Goal: Information Seeking & Learning: Learn about a topic

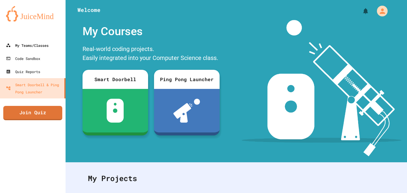
click at [16, 39] on link "My Teams/Classes" at bounding box center [32, 45] width 65 height 13
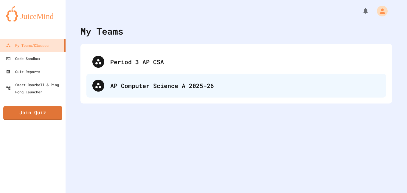
click at [189, 92] on div "AP Computer Science A 2025-26" at bounding box center [235, 86] width 299 height 24
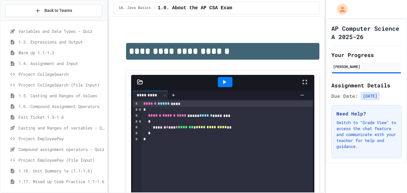
scroll to position [53, 0]
click at [67, 127] on span "Casting and Ranges of variables - Quiz" at bounding box center [61, 127] width 86 height 6
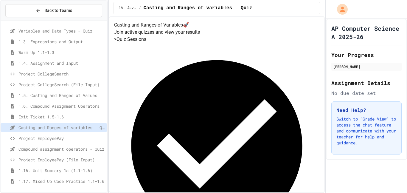
click at [53, 137] on span "Project EmployeePay" at bounding box center [61, 138] width 86 height 6
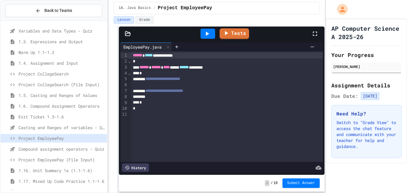
click at [60, 117] on span "Exit Ticket 1.5-1.6" at bounding box center [61, 116] width 86 height 6
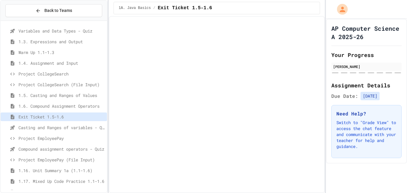
click at [66, 138] on span "Project EmployeePay" at bounding box center [61, 138] width 86 height 6
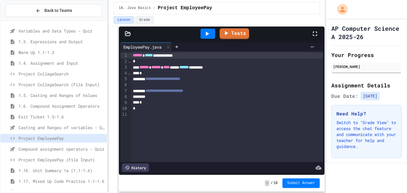
click at [65, 77] on div "Project CollegeSearch" at bounding box center [54, 73] width 106 height 9
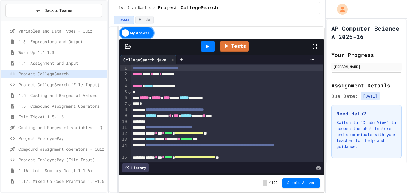
click at [73, 136] on span "Project EmployeePay" at bounding box center [61, 138] width 86 height 6
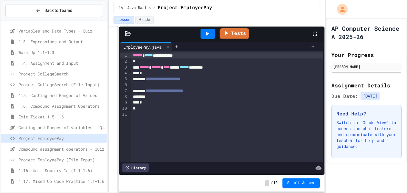
click at [185, 86] on div at bounding box center [227, 85] width 192 height 6
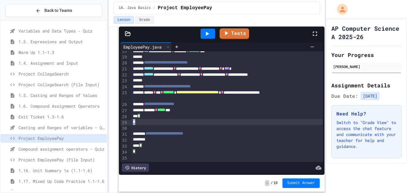
scroll to position [105, 0]
drag, startPoint x: 152, startPoint y: 126, endPoint x: 120, endPoint y: 120, distance: 32.7
click at [120, 120] on div "**********" at bounding box center [221, 106] width 202 height 110
click at [141, 120] on div "*" at bounding box center [227, 121] width 192 height 6
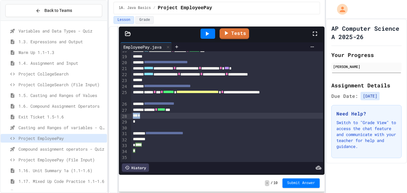
drag, startPoint x: 142, startPoint y: 122, endPoint x: 126, endPoint y: 118, distance: 16.2
click at [126, 118] on div "**********" at bounding box center [221, 106] width 202 height 110
click at [142, 115] on div "*" at bounding box center [227, 116] width 192 height 6
click at [143, 121] on div "*" at bounding box center [227, 122] width 192 height 6
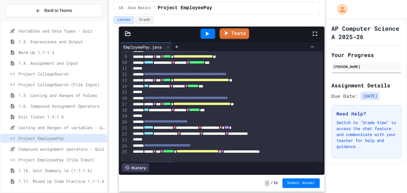
scroll to position [0, 0]
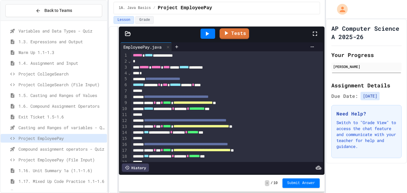
click at [211, 32] on div at bounding box center [207, 34] width 15 height 10
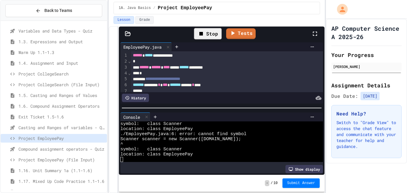
scroll to position [20, 0]
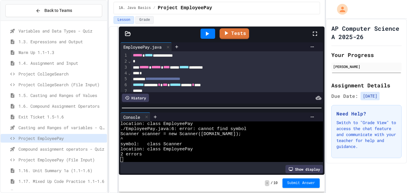
click at [134, 57] on span "******" at bounding box center [138, 55] width 10 height 4
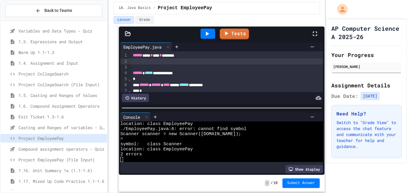
click at [213, 33] on div at bounding box center [207, 34] width 15 height 10
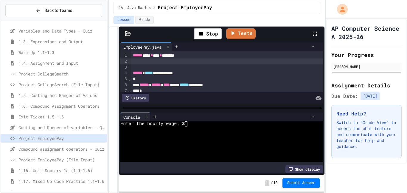
click at [188, 125] on div "Enter the hourly wage: $" at bounding box center [218, 123] width 196 height 5
click at [86, 74] on span "Project CollegeSearch" at bounding box center [61, 74] width 86 height 6
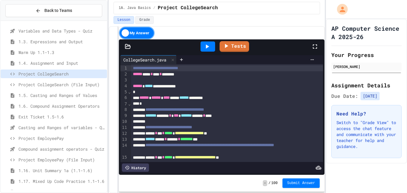
click at [68, 138] on span "Project EmployeePay" at bounding box center [61, 138] width 86 height 6
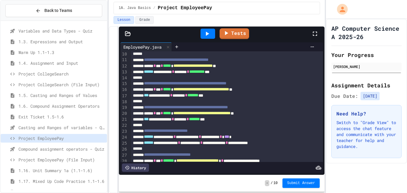
scroll to position [51, 0]
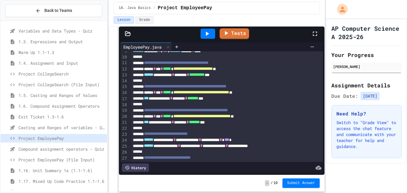
click at [234, 139] on div "**********" at bounding box center [227, 140] width 192 height 6
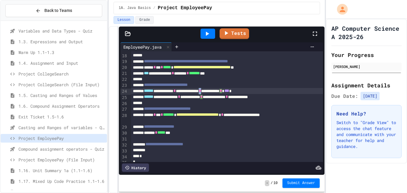
scroll to position [108, 0]
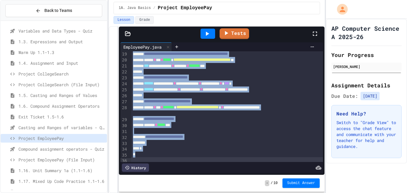
copy div "**********"
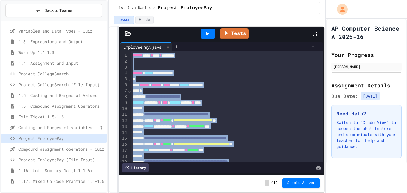
click at [251, 131] on div at bounding box center [227, 132] width 192 height 6
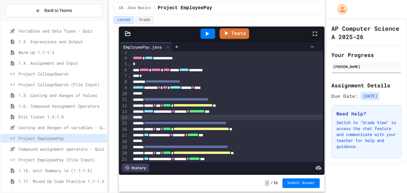
scroll to position [13, 0]
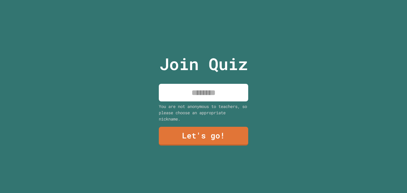
click at [223, 88] on input at bounding box center [203, 93] width 89 height 18
type input "*******"
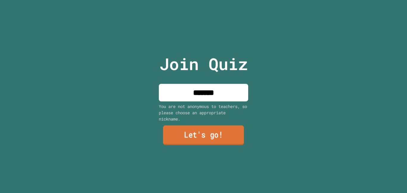
click at [223, 143] on link "Let's go!" at bounding box center [203, 135] width 81 height 20
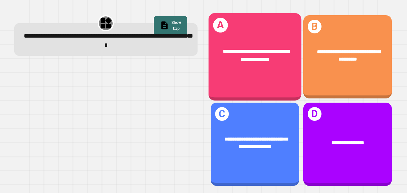
click at [277, 77] on div "**********" at bounding box center [254, 56] width 93 height 87
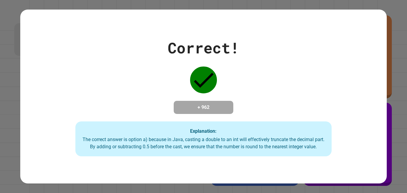
click at [210, 79] on icon at bounding box center [203, 79] width 27 height 27
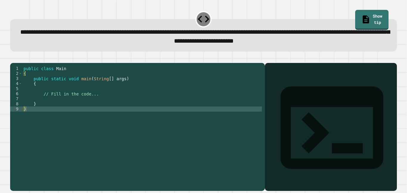
click at [76, 107] on div "public class Main { public static void main ( String [ ] args ) { // Fill in th…" at bounding box center [141, 124] width 239 height 116
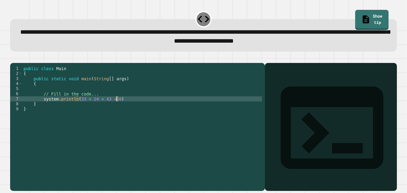
scroll to position [0, 11]
click at [142, 110] on div "public class Main { public static void main ( String [ ] args ) { // Fill in th…" at bounding box center [141, 124] width 239 height 116
type textarea "**********"
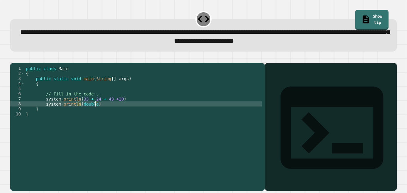
scroll to position [0, 9]
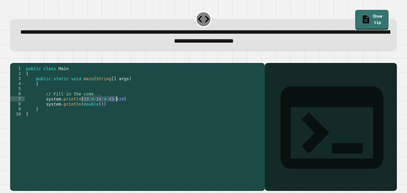
drag, startPoint x: 80, startPoint y: 108, endPoint x: 118, endPoint y: 107, distance: 37.5
click at [118, 107] on div "public class Main { public static void main ( String [ ] args ) { // Fill in th…" at bounding box center [143, 124] width 237 height 116
click at [119, 108] on div "public class Main { public static void main ( String [ ] args ) { // Fill in th…" at bounding box center [143, 124] width 237 height 116
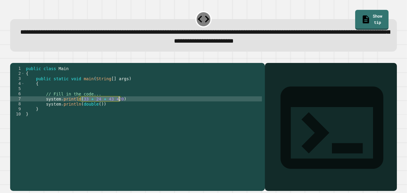
click at [117, 107] on div "public class Main { public static void main ( String [ ] args ) { // Fill in th…" at bounding box center [143, 124] width 237 height 116
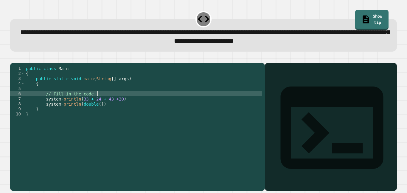
click at [108, 102] on div "public class Main { public static void main ( String [ ] args ) { // Fill in th…" at bounding box center [143, 124] width 237 height 116
type textarea "**********"
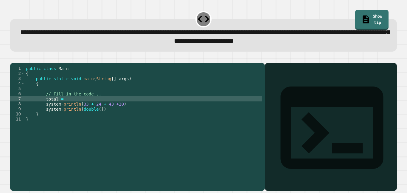
scroll to position [0, 4]
paste textarea "**********"
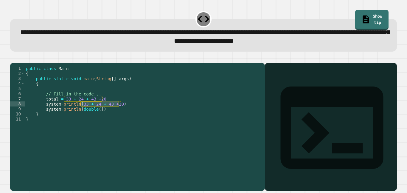
drag, startPoint x: 119, startPoint y: 112, endPoint x: 81, endPoint y: 114, distance: 38.8
click at [81, 114] on div "public class Main { public static void main ( String [ ] args ) { // Fill in th…" at bounding box center [143, 124] width 237 height 116
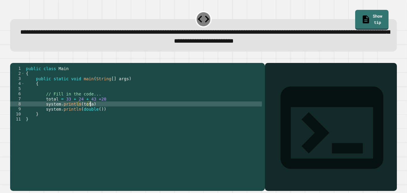
scroll to position [0, 8]
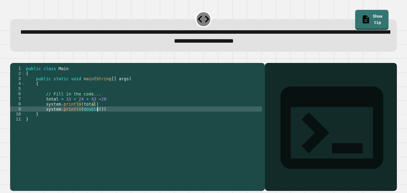
click at [97, 118] on div "public class Main { public static void main ( String [ ] args ) { // Fill in th…" at bounding box center [143, 124] width 237 height 116
type textarea "**********"
click at [118, 118] on div "public class Main { public static void main ( String [ ] args ) { // Fill in th…" at bounding box center [143, 124] width 237 height 116
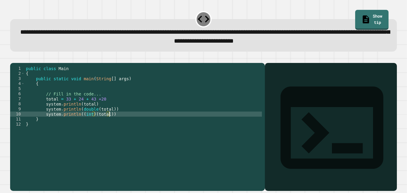
scroll to position [0, 10]
click at [81, 118] on div "public class Main { public static void main ( String [ ] args ) { // Fill in th…" at bounding box center [143, 124] width 237 height 116
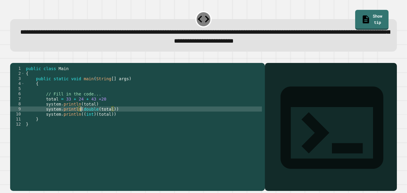
scroll to position [0, 7]
click at [97, 116] on div "public class Main { public static void main ( String [ ] args ) { // Fill in th…" at bounding box center [143, 124] width 237 height 116
click at [60, 113] on div "public class Main { public static void main ( String [ ] args ) { // Fill in th…" at bounding box center [143, 124] width 237 height 116
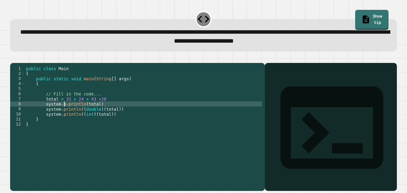
scroll to position [0, 6]
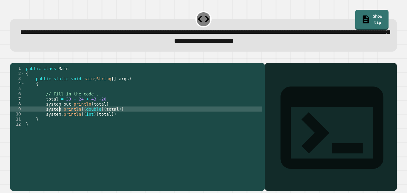
click at [60, 117] on div "public class Main { public static void main ( String [ ] args ) { // Fill in th…" at bounding box center [143, 124] width 237 height 116
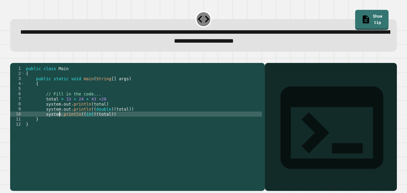
click at [60, 122] on div "public class Main { public static void main ( String [ ] args ) { // Fill in th…" at bounding box center [143, 124] width 237 height 116
click at [204, 144] on div "public class Main { public static void main ( String [ ] args ) { // Fill in th…" at bounding box center [143, 124] width 237 height 116
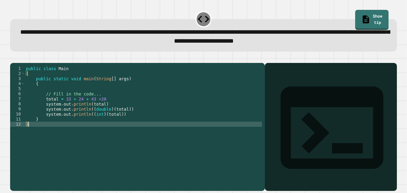
click at [16, 63] on div at bounding box center [203, 59] width 386 height 7
click at [13, 58] on button "button" at bounding box center [13, 58] width 0 height 0
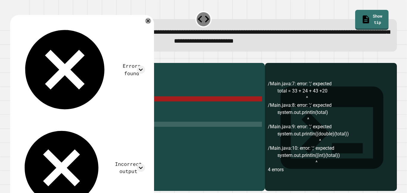
click at [46, 106] on div "public class Main { public static void main ( String [ ] args ) { // Fill in th…" at bounding box center [143, 124] width 237 height 116
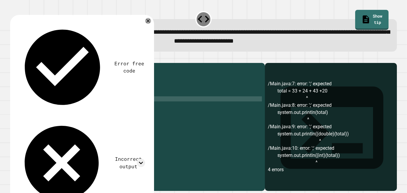
scroll to position [0, 4]
click at [13, 58] on icon "button" at bounding box center [13, 58] width 0 height 0
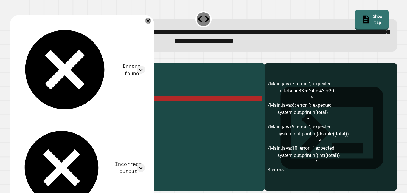
click at [49, 102] on div "public class Main { public static void main ( String [ ] args ) { // Fill in th…" at bounding box center [143, 124] width 237 height 116
click at [130, 111] on div "public class Main { public static void main ( String [ ] args ) { // Fill in th…" at bounding box center [143, 124] width 237 height 116
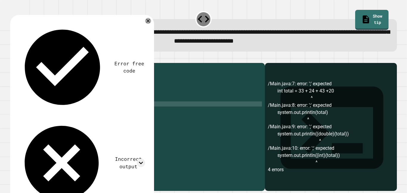
click at [143, 117] on div "public class Main { public static void main ( String [ ] args ) { // Fill in th…" at bounding box center [143, 124] width 237 height 116
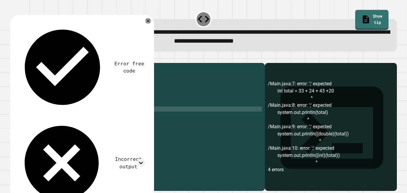
click at [139, 124] on div "public class Main { public static void main ( String [ ] args ) { // Fill in th…" at bounding box center [143, 124] width 237 height 116
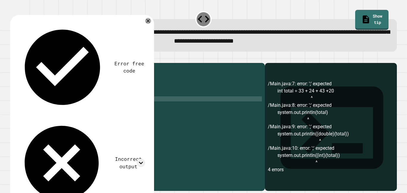
click at [48, 109] on div "public class Main { public static void main ( String [ ] args ) { // Fill in th…" at bounding box center [143, 124] width 237 height 116
click at [24, 57] on div at bounding box center [203, 59] width 386 height 7
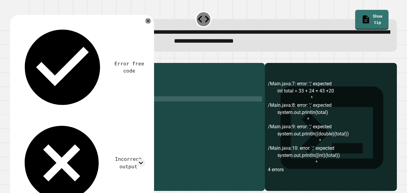
click at [13, 58] on icon "button" at bounding box center [13, 58] width 0 height 0
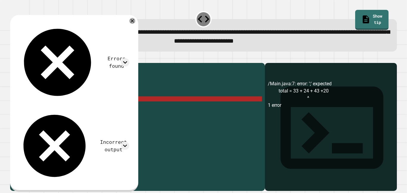
click at [47, 107] on div "public class Main { public static void main ( String [ ] args ) { // Fill in th…" at bounding box center [143, 124] width 237 height 116
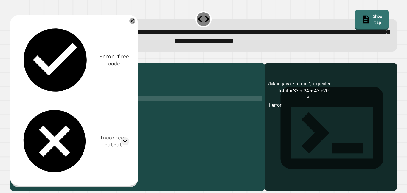
scroll to position [0, 4]
click at [126, 106] on div "public class Main { public static void main ( String [ ] args ) { // Fill in th…" at bounding box center [143, 124] width 237 height 116
click at [13, 58] on icon "button" at bounding box center [13, 58] width 0 height 0
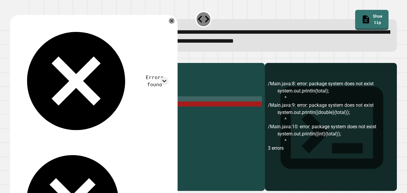
click at [48, 112] on div "public class Main { public static void main ( String [ ] args ) { // Fill in th…" at bounding box center [143, 124] width 237 height 116
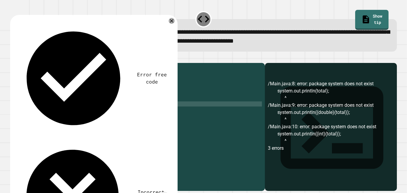
scroll to position [0, 3]
click at [22, 63] on div at bounding box center [203, 59] width 386 height 7
click at [13, 58] on icon "button" at bounding box center [13, 58] width 0 height 0
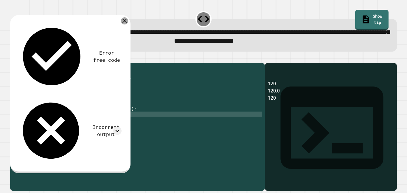
click at [124, 20] on icon at bounding box center [124, 20] width 7 height 7
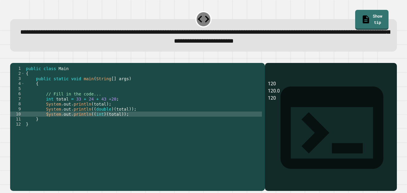
click at [111, 107] on div "public class Main { public static void main ( String [ ] args ) { // Fill in th…" at bounding box center [143, 124] width 237 height 116
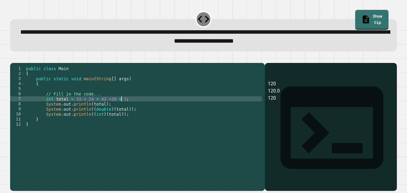
scroll to position [0, 12]
click at [19, 62] on icon "button" at bounding box center [16, 62] width 3 height 4
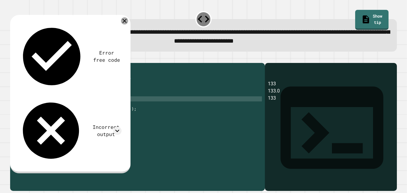
click at [124, 22] on icon at bounding box center [124, 21] width 4 height 4
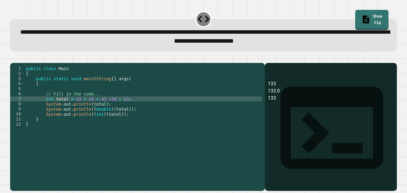
click at [105, 146] on div "public class Main { public static void main ( String [ ] args ) { // Fill in th…" at bounding box center [143, 124] width 237 height 116
click at [123, 108] on div "public class Main { public static void main ( String [ ] args ) { // Fill in th…" at bounding box center [143, 124] width 237 height 116
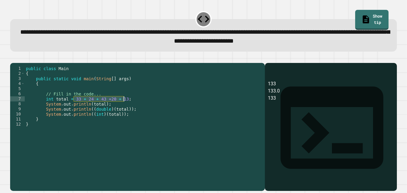
drag, startPoint x: 74, startPoint y: 107, endPoint x: 124, endPoint y: 107, distance: 50.3
click at [124, 107] on div "public class Main { public static void main ( String [ ] args ) { // Fill in th…" at bounding box center [143, 124] width 237 height 116
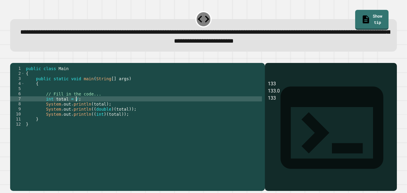
scroll to position [0, 6]
click at [124, 107] on div "public class Main { public static void main ( String [ ] args ) { // Fill in th…" at bounding box center [143, 119] width 237 height 106
click at [74, 107] on div "public class Main { public static void main ( String [ ] args ) { // Fill in th…" at bounding box center [143, 124] width 237 height 116
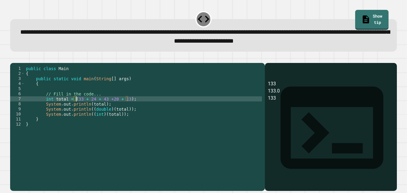
click at [128, 106] on div "public class Main { public static void main ( String [ ] args ) { // Fill in th…" at bounding box center [143, 124] width 237 height 116
click at [13, 58] on icon "button" at bounding box center [13, 58] width 0 height 0
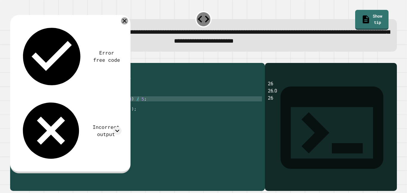
click at [124, 22] on icon at bounding box center [124, 21] width 4 height 4
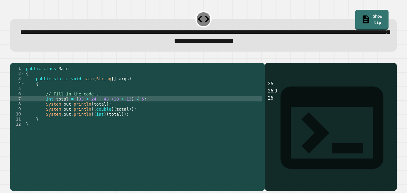
click at [13, 58] on button "button" at bounding box center [13, 58] width 0 height 0
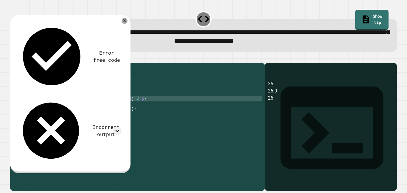
click at [285, 113] on div "26 26.0 26" at bounding box center [331, 135] width 126 height 110
click at [269, 130] on div "26 26.0 26" at bounding box center [331, 135] width 126 height 110
click at [161, 137] on div "public class Main { public static void main ( String [ ] args ) { // Fill in th…" at bounding box center [143, 124] width 237 height 116
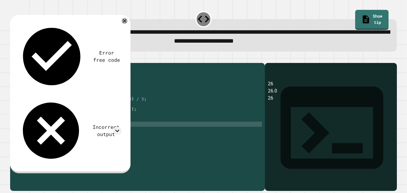
scroll to position [0, 0]
click at [125, 24] on icon at bounding box center [124, 20] width 7 height 7
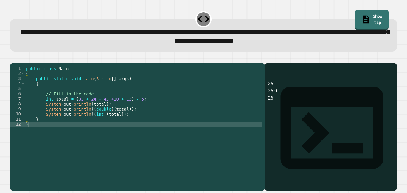
click at [118, 35] on span "**********" at bounding box center [204, 36] width 369 height 15
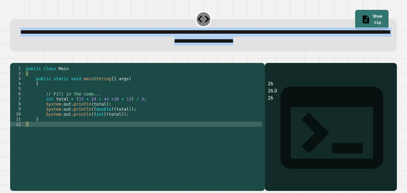
click at [118, 35] on span "**********" at bounding box center [204, 36] width 369 height 15
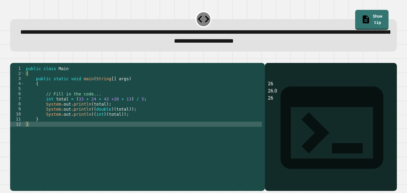
click at [118, 35] on span "**********" at bounding box center [204, 36] width 369 height 15
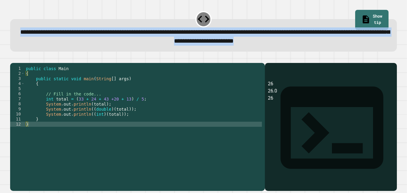
click at [97, 134] on div "public class Main { public static void main ( String [ ] args ) { // Fill in th…" at bounding box center [143, 124] width 237 height 116
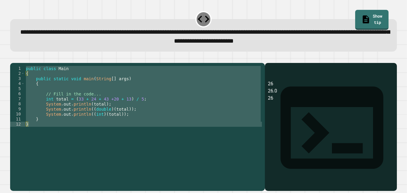
click at [117, 123] on div "public class Main { public static void main ( String [ ] args ) { // Fill in th…" at bounding box center [143, 119] width 237 height 106
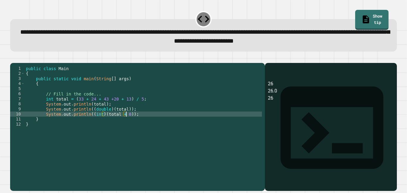
scroll to position [0, 13]
click at [22, 54] on div "**********" at bounding box center [203, 123] width 390 height 139
click at [13, 58] on icon "button" at bounding box center [13, 58] width 0 height 0
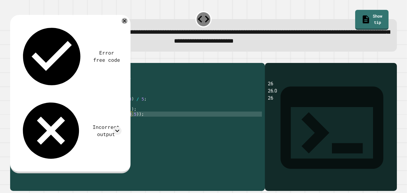
click at [131, 122] on div "public class Main { public static void main ( String [ ] args ) { // Fill in th…" at bounding box center [143, 124] width 237 height 116
click at [13, 58] on icon "button" at bounding box center [13, 58] width 0 height 0
click at [100, 122] on div "public class Main { public static void main ( String [ ] args ) { // Fill in th…" at bounding box center [143, 124] width 237 height 116
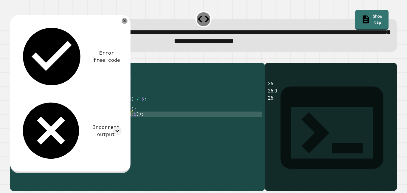
click at [100, 122] on div "public class Main { public static void main ( String [ ] args ) { // Fill in th…" at bounding box center [143, 124] width 237 height 116
click at [131, 123] on div "public class Main { public static void main ( String [ ] args ) { // Fill in th…" at bounding box center [143, 119] width 237 height 106
type textarea "**********"
click at [13, 58] on button "button" at bounding box center [13, 58] width 0 height 0
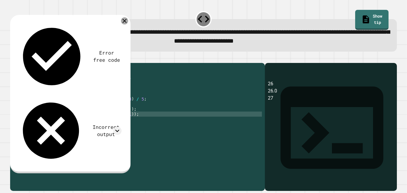
click at [126, 21] on icon at bounding box center [124, 21] width 4 height 4
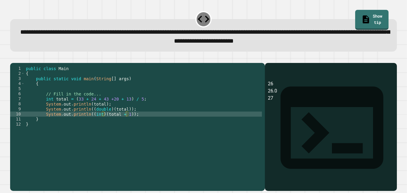
click at [279, 96] on div "26 26.0 27" at bounding box center [331, 135] width 126 height 110
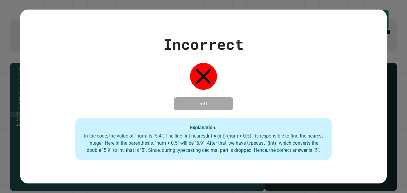
click at [124, 115] on div "Incorrect + 0 Explanation: In the code, the value of `num` is `5.4`. The line `…" at bounding box center [203, 96] width 366 height 127
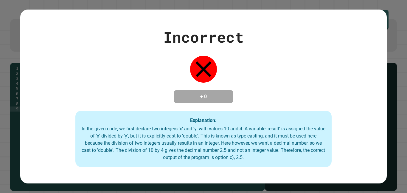
click at [203, 109] on div "Incorrect + 0 Explanation: In the given code, we first declare two integers 'x'…" at bounding box center [203, 96] width 366 height 141
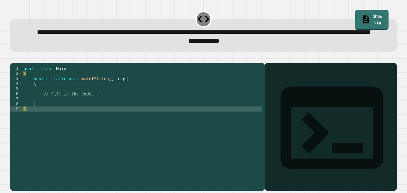
click at [72, 117] on div "public class Main { public static void main ( String [ ] args ) { // Fill in th…" at bounding box center [141, 119] width 239 height 106
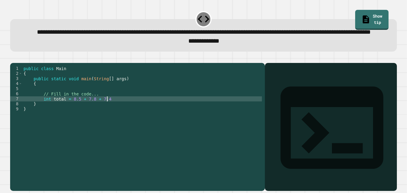
type textarea "**********"
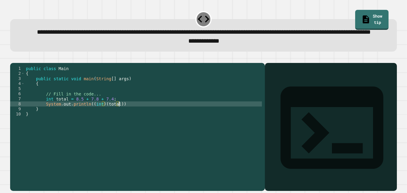
scroll to position [0, 11]
click at [25, 63] on div at bounding box center [203, 59] width 386 height 7
click at [13, 58] on button "button" at bounding box center [13, 58] width 0 height 0
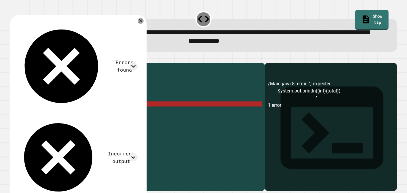
click at [110, 118] on div "public class Main { public static void main ( String [ ] args ) { // Fill in th…" at bounding box center [143, 119] width 237 height 106
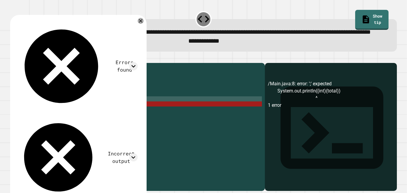
scroll to position [0, 10]
click at [116, 123] on div "public class Main { public static void main ( String [ ] args ) { // Fill in th…" at bounding box center [143, 119] width 237 height 106
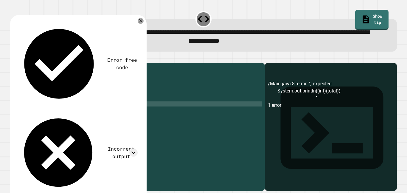
scroll to position [0, 13]
click at [13, 58] on icon "button" at bounding box center [13, 58] width 0 height 0
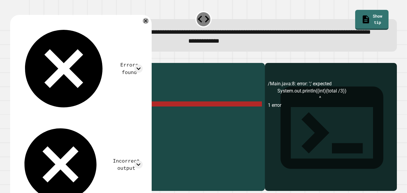
click at [154, 124] on div "public class Main { public static void main ( String [ ] args ) { // Fill in th…" at bounding box center [143, 119] width 237 height 106
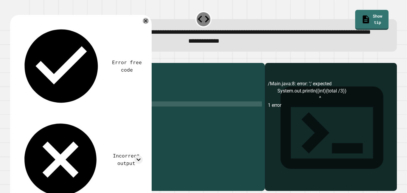
click at [18, 64] on icon "button" at bounding box center [16, 62] width 3 height 4
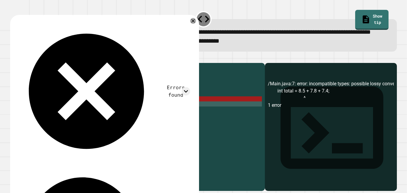
click at [113, 115] on div "public class Main { public static void main ( String [ ] args ) { // Fill in th…" at bounding box center [143, 119] width 237 height 106
click at [191, 24] on icon at bounding box center [192, 20] width 7 height 7
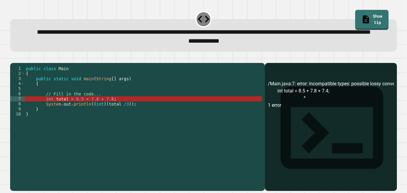
click at [117, 110] on div "public class Main { public static void main ( String [ ] args ) { // Fill in th…" at bounding box center [143, 119] width 237 height 106
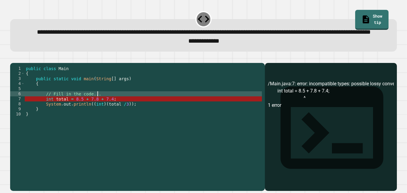
click at [105, 111] on div "public class Main { public static void main ( String [ ] args ) { // Fill in th…" at bounding box center [143, 119] width 237 height 106
type textarea "**********"
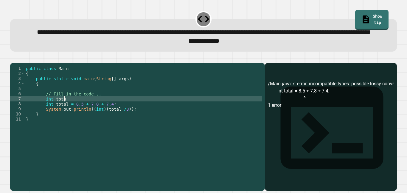
scroll to position [0, 5]
click at [13, 58] on icon "button" at bounding box center [13, 58] width 0 height 0
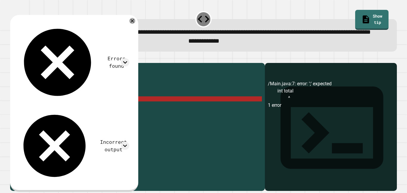
click at [49, 124] on div "public class Main { public static void main ( String [ ] args ) { // Fill in th…" at bounding box center [143, 119] width 237 height 106
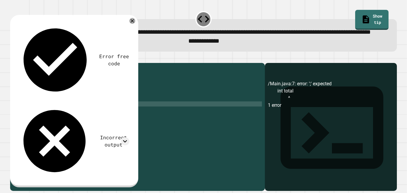
click at [13, 58] on icon "button" at bounding box center [13, 58] width 0 height 0
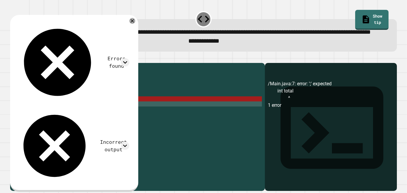
click at [85, 124] on div "public class Main { public static void main ( String [ ] args ) { // Fill in th…" at bounding box center [143, 119] width 237 height 106
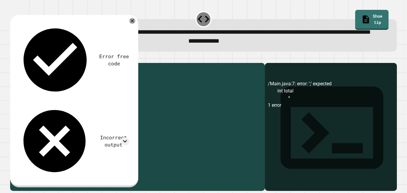
click at [82, 117] on div "public class Main { public static void main ( String [ ] args ) { // Fill in th…" at bounding box center [143, 119] width 237 height 106
type textarea "*"
type textarea "**********"
type textarea "*"
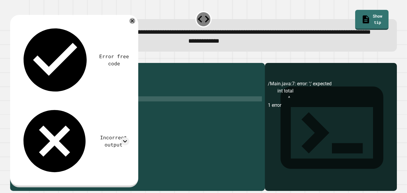
scroll to position [0, 5]
click at [13, 58] on button "button" at bounding box center [13, 58] width 0 height 0
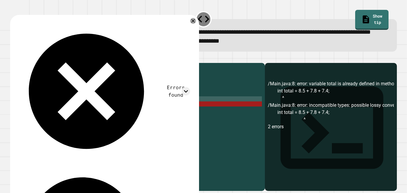
click at [50, 122] on div "public class Main { public static void main ( String [ ] args ) { // Fill in th…" at bounding box center [143, 119] width 237 height 106
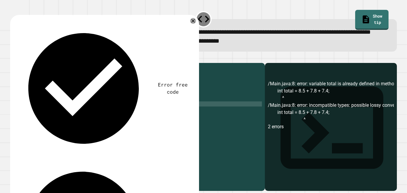
click at [13, 58] on button "button" at bounding box center [13, 58] width 0 height 0
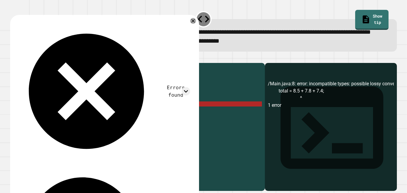
click at [46, 121] on div "public class Main { public static void main ( String [ ] args ) { // Fill in th…" at bounding box center [143, 119] width 237 height 106
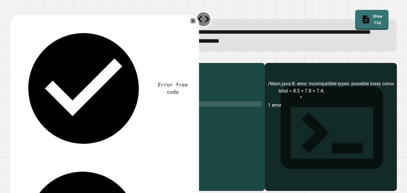
scroll to position [0, 4]
drag, startPoint x: 72, startPoint y: 118, endPoint x: 38, endPoint y: 118, distance: 34.5
click at [38, 118] on div "public class Main { public static void main ( String [ ] args ) { // Fill in th…" at bounding box center [143, 119] width 237 height 106
type textarea "**********"
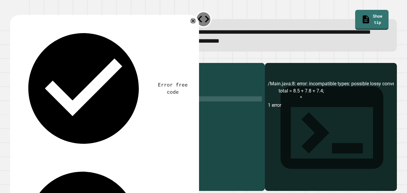
click at [13, 58] on button "button" at bounding box center [13, 58] width 0 height 0
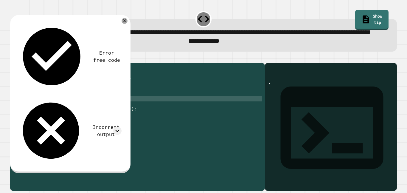
click at [120, 128] on div "public class Main { public static void main ( String [ ] args ) { // Fill in th…" at bounding box center [143, 119] width 237 height 106
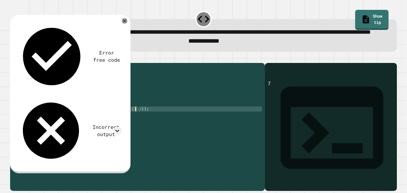
scroll to position [0, 14]
click at [104, 128] on div "public class Main { public static void main ( String [ ] args ) { // Fill in th…" at bounding box center [143, 119] width 237 height 106
type textarea "**********"
click at [19, 64] on icon "button" at bounding box center [16, 62] width 3 height 4
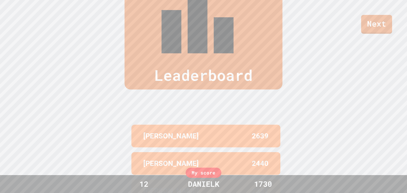
scroll to position [246, 0]
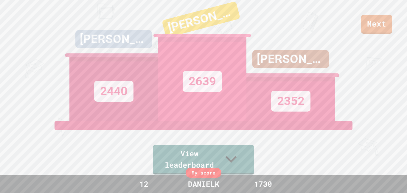
scroll to position [0, 0]
